Goal: Register for event/course

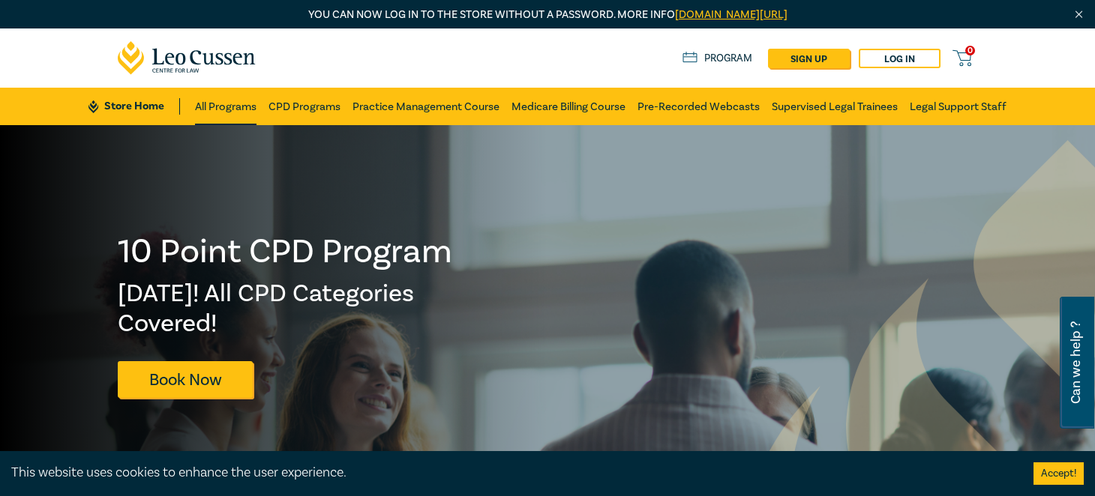
click at [203, 106] on link "All Programs" at bounding box center [225, 106] width 61 height 37
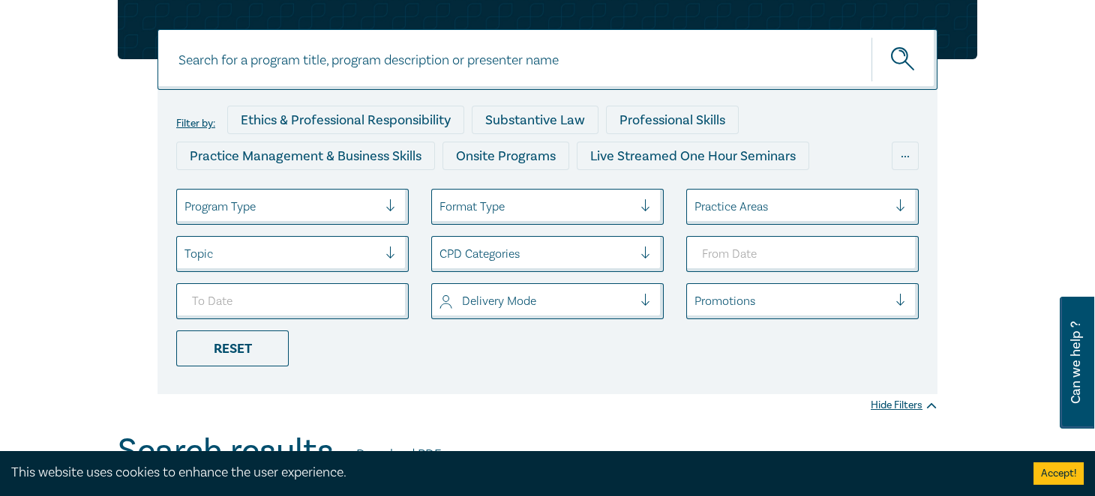
scroll to position [149, 0]
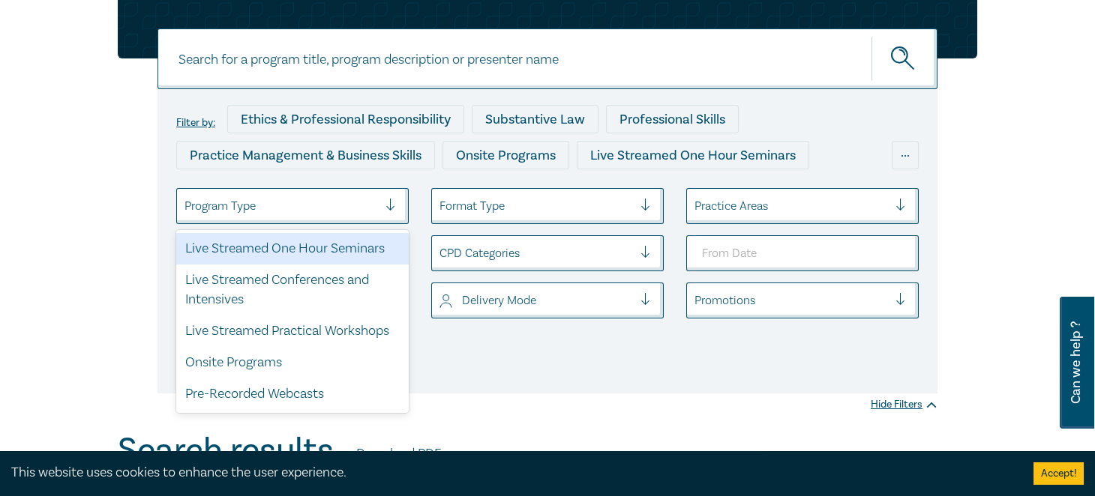
click at [195, 199] on div at bounding box center [280, 205] width 193 height 19
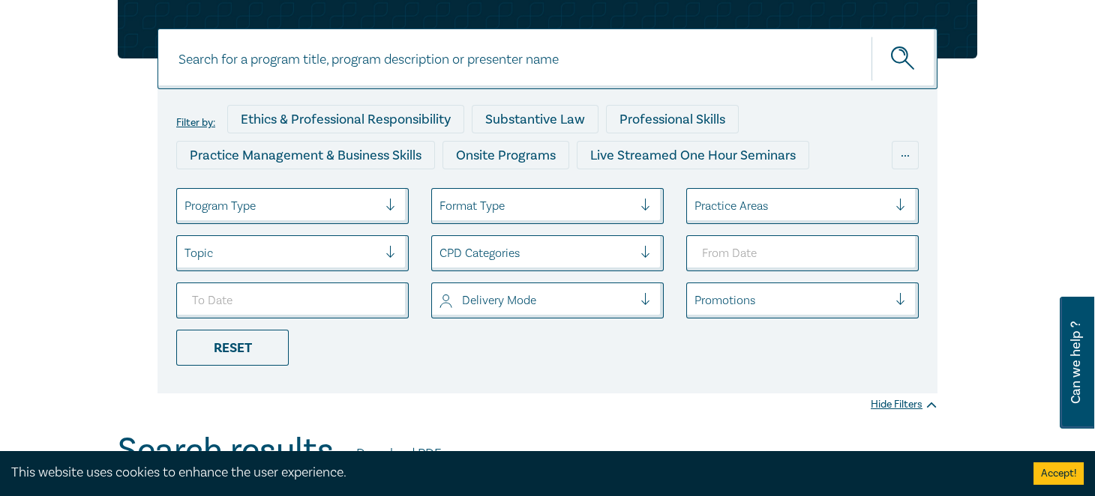
click at [195, 199] on div at bounding box center [280, 205] width 193 height 19
click at [749, 208] on div at bounding box center [790, 205] width 193 height 19
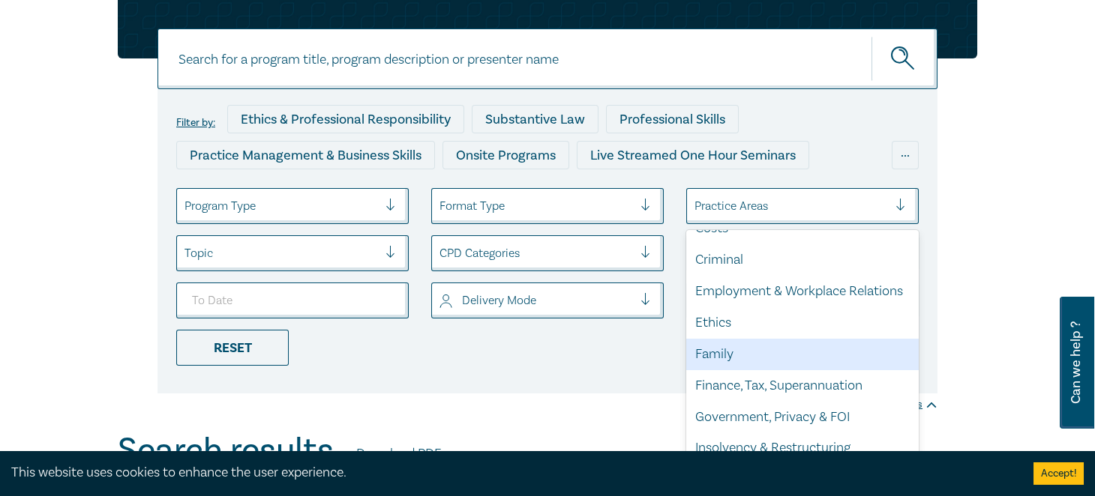
scroll to position [147, 0]
click at [754, 353] on div "Family" at bounding box center [802, 353] width 232 height 31
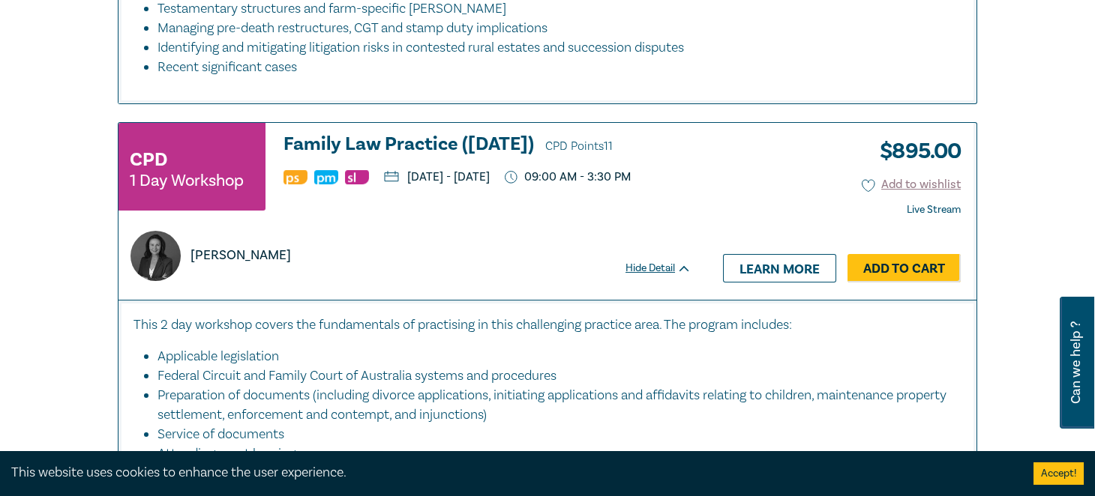
scroll to position [2323, 0]
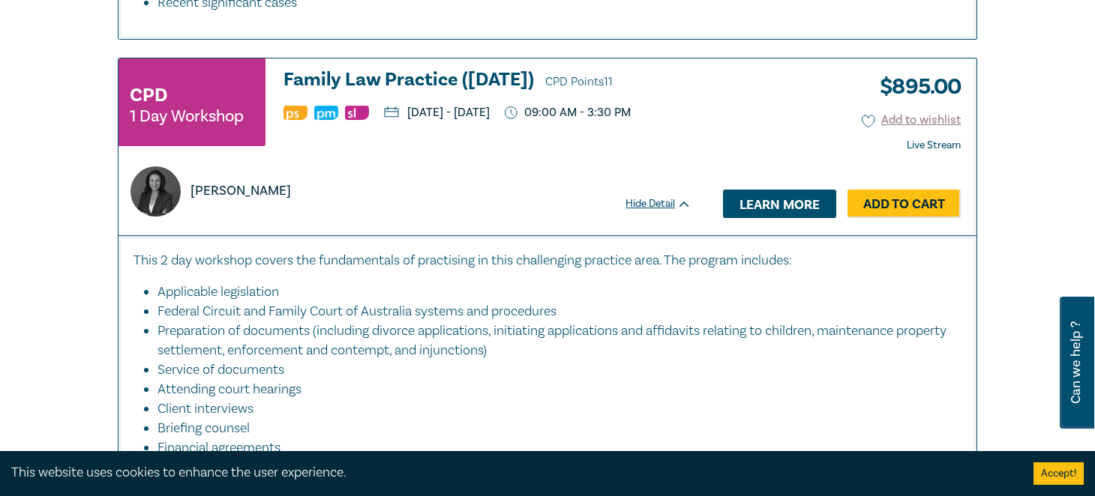
click at [836, 196] on link "Learn more" at bounding box center [779, 204] width 113 height 28
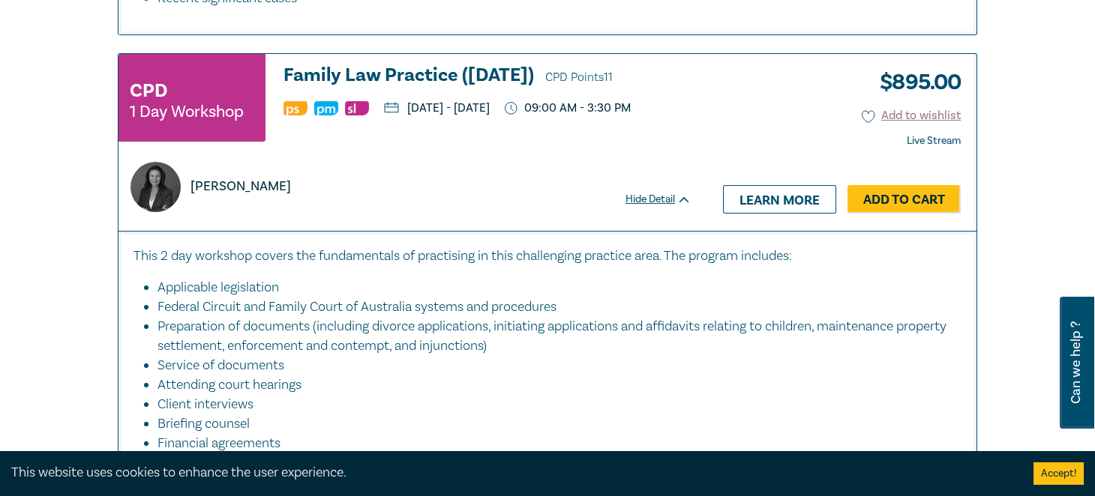
scroll to position [2393, 0]
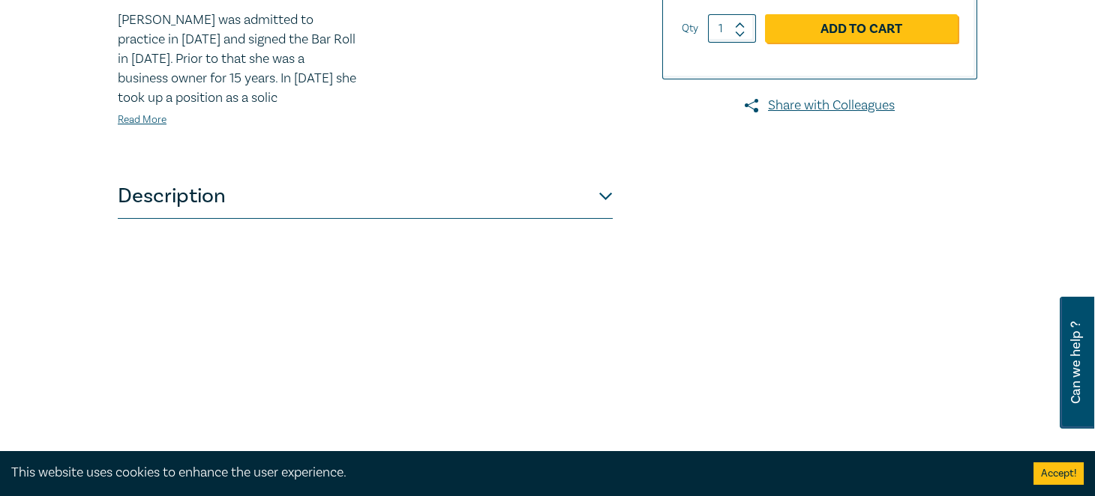
scroll to position [529, 0]
click at [574, 219] on button "Description" at bounding box center [365, 196] width 495 height 45
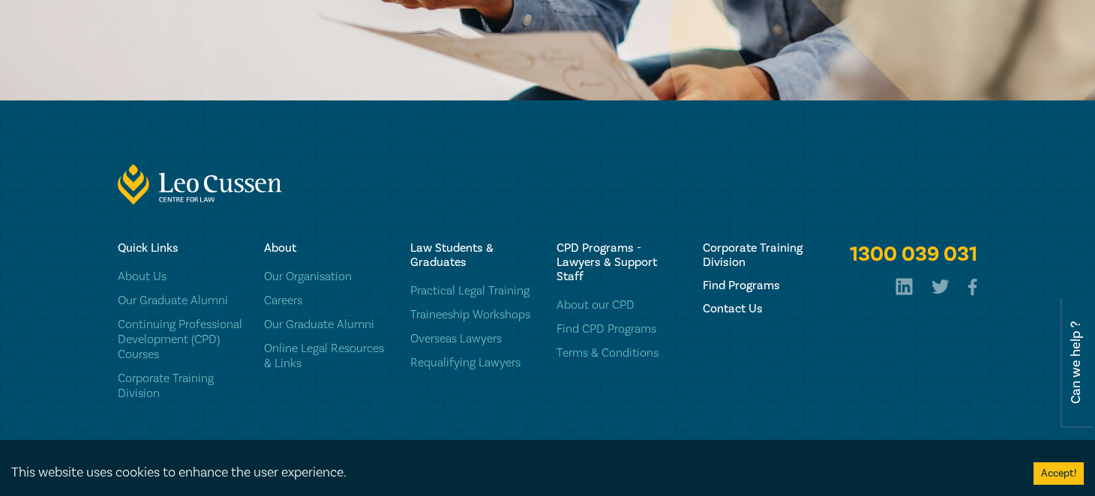
scroll to position [1577, 0]
